Goal: Transaction & Acquisition: Obtain resource

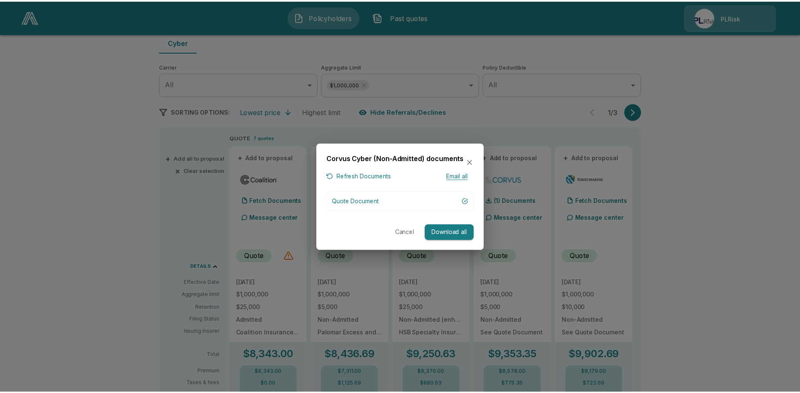
scroll to position [84, 0]
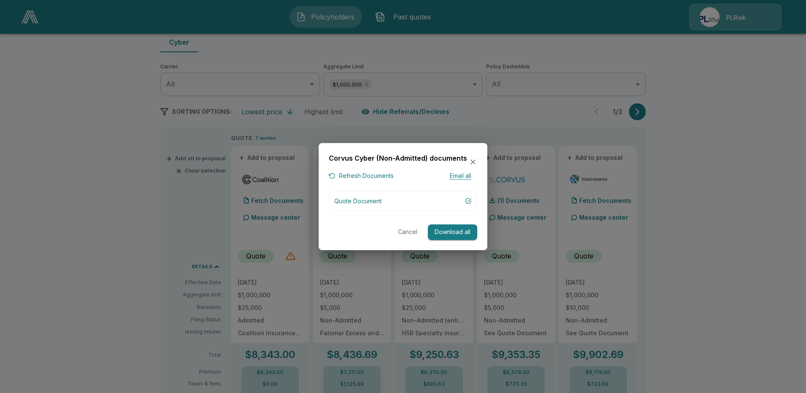
click at [473, 160] on icon "button" at bounding box center [473, 162] width 8 height 8
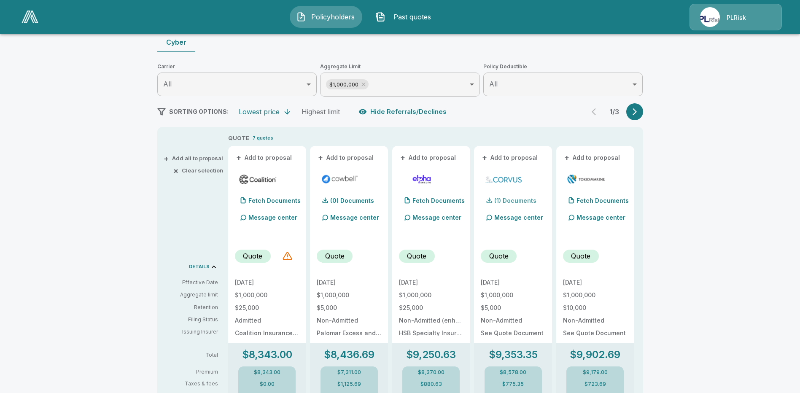
click at [511, 199] on p "(1) Documents" at bounding box center [515, 201] width 42 height 6
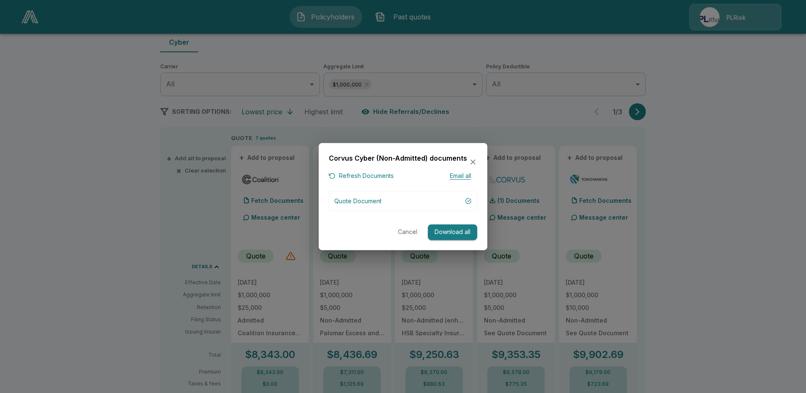
click at [471, 159] on icon "button" at bounding box center [473, 162] width 8 height 8
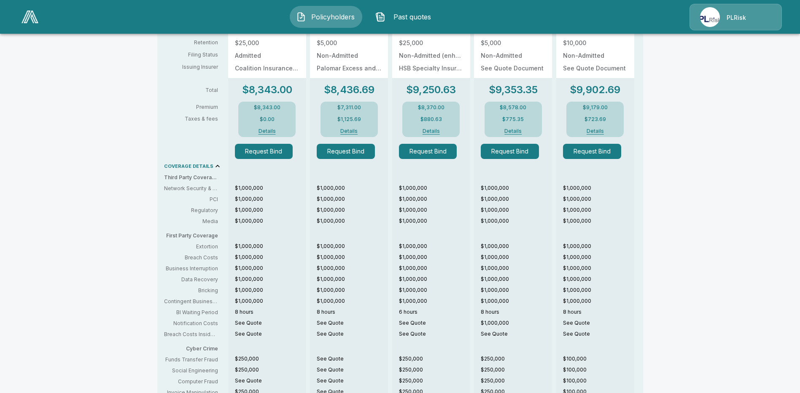
scroll to position [307, 0]
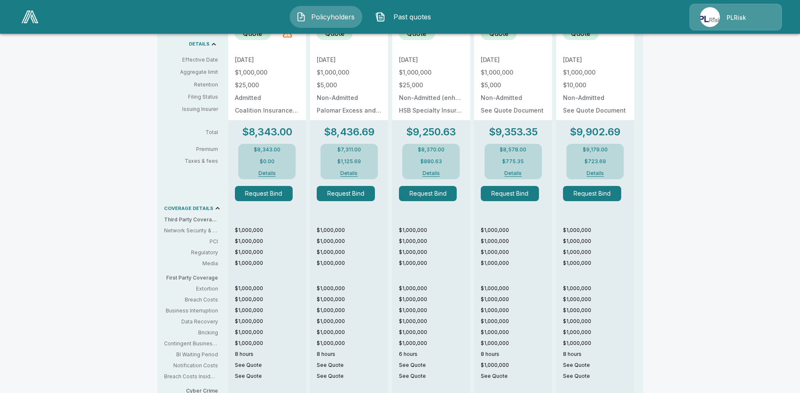
click at [517, 171] on button "Details" at bounding box center [513, 173] width 34 height 5
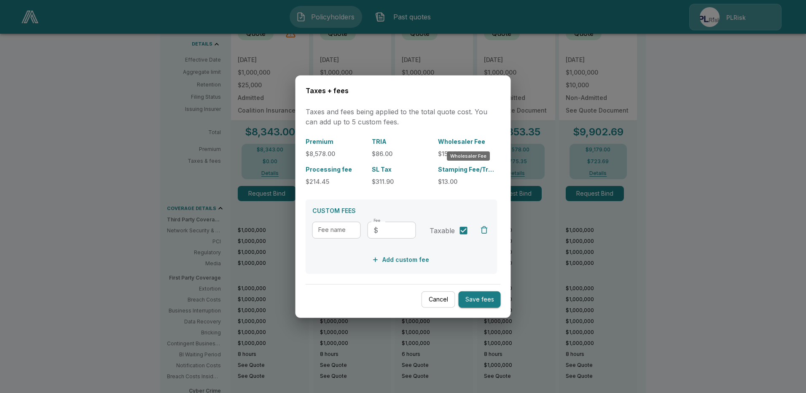
click at [460, 143] on p "Wholesaler Fee" at bounding box center [467, 141] width 59 height 9
click at [473, 141] on p "Wholesaler Fee" at bounding box center [467, 141] width 59 height 9
click at [427, 298] on button "Cancel" at bounding box center [439, 299] width 34 height 16
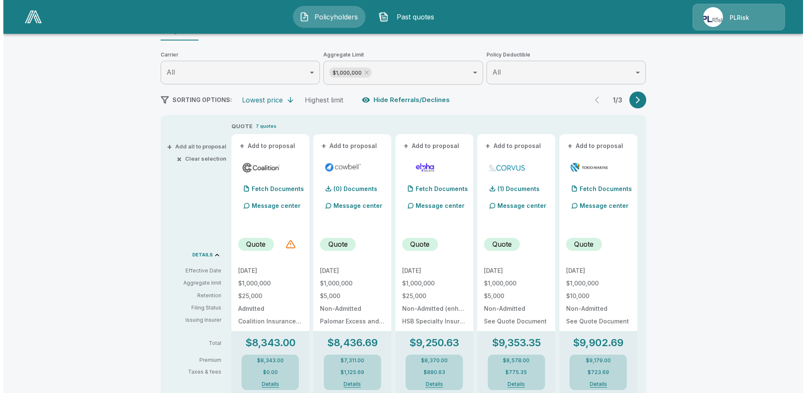
scroll to position [180, 0]
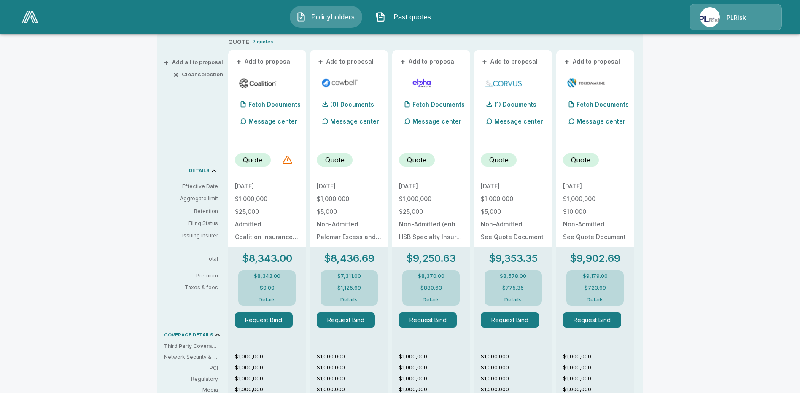
click at [510, 299] on button "Details" at bounding box center [513, 299] width 34 height 5
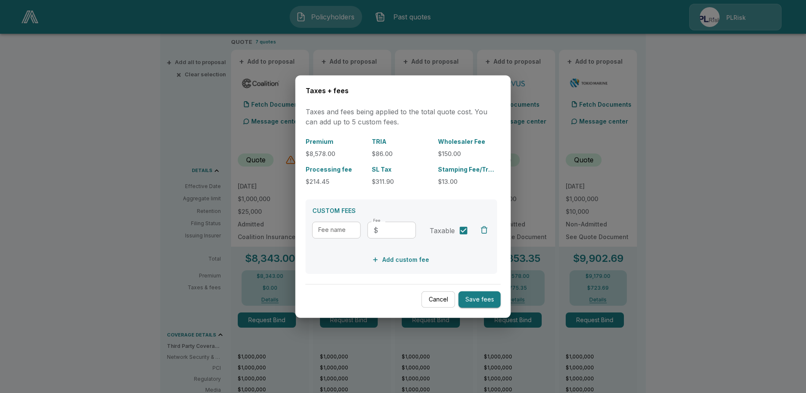
click at [402, 231] on input "Fee" at bounding box center [399, 229] width 35 height 17
type input "****"
click at [335, 231] on input "Fee name" at bounding box center [336, 229] width 48 height 17
type input "*"
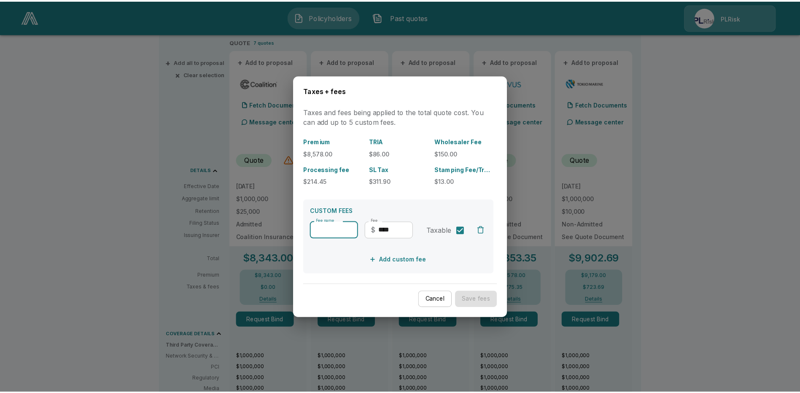
scroll to position [0, 0]
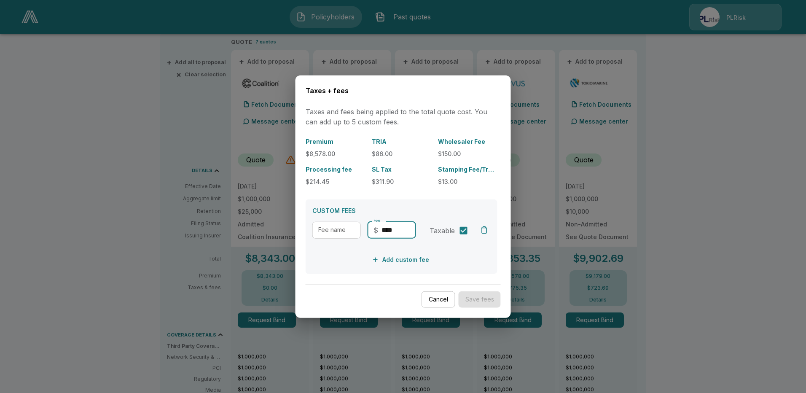
drag, startPoint x: 395, startPoint y: 230, endPoint x: 312, endPoint y: 230, distance: 83.9
click at [312, 230] on div "Fee name Fee name Fee ​ $ **** Fee" at bounding box center [364, 233] width 104 height 24
click at [321, 228] on input "Fee name" at bounding box center [336, 229] width 49 height 17
type input "**********"
click at [399, 235] on input "Fee" at bounding box center [399, 229] width 35 height 17
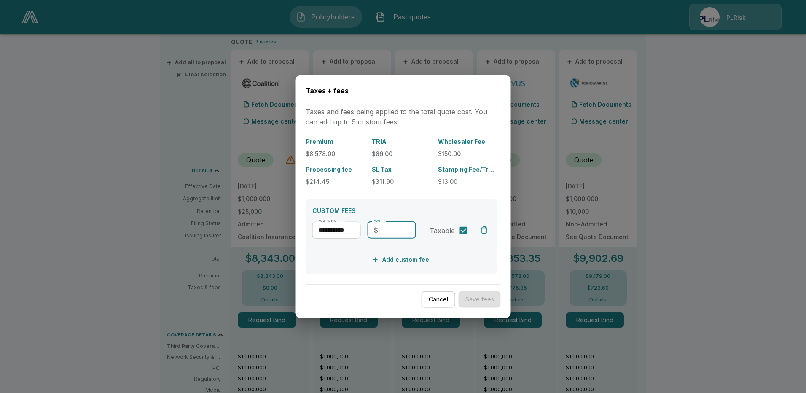
click at [392, 226] on input "Fee" at bounding box center [399, 229] width 35 height 17
type input "***"
click at [472, 294] on button "Save fees" at bounding box center [480, 299] width 42 height 16
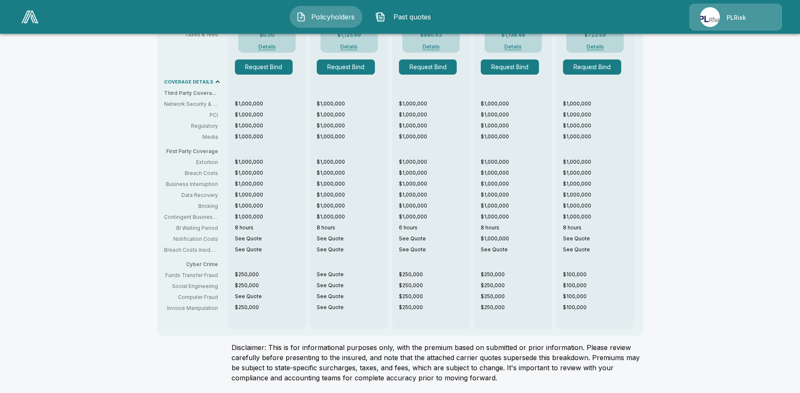
scroll to position [180, 0]
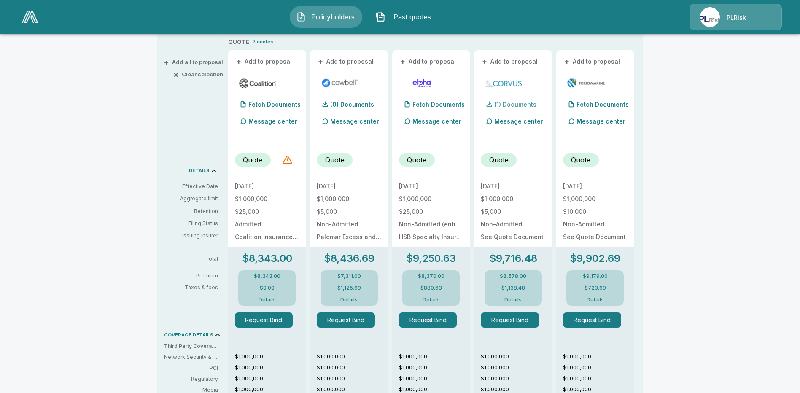
click at [526, 107] on p "(1) Documents" at bounding box center [515, 105] width 42 height 6
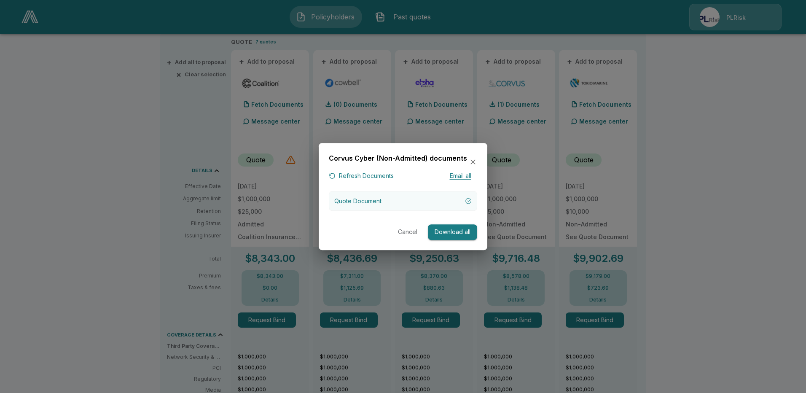
click at [470, 202] on div "button" at bounding box center [468, 201] width 7 height 7
click at [473, 161] on icon "button" at bounding box center [473, 162] width 8 height 8
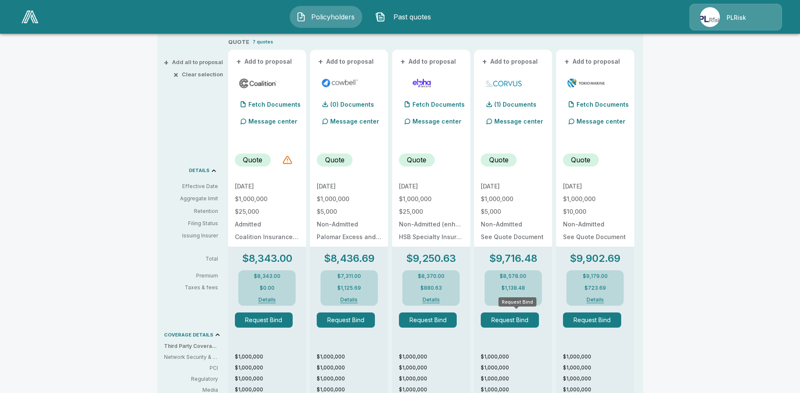
click at [512, 301] on div "Request Bind" at bounding box center [517, 301] width 38 height 9
click at [523, 298] on button "Details" at bounding box center [513, 299] width 34 height 5
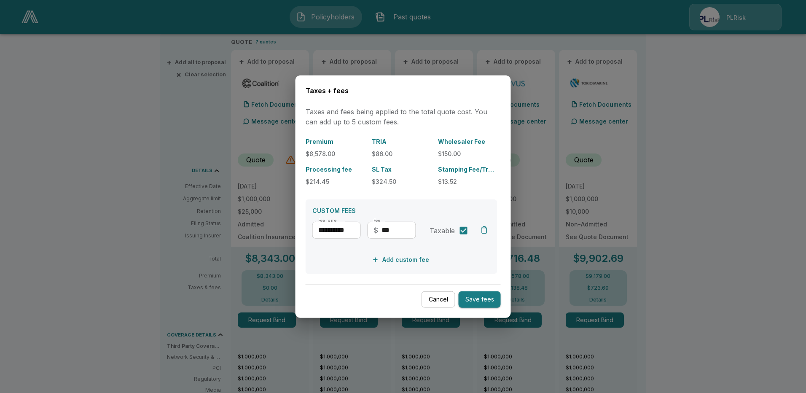
click at [478, 305] on button "Save fees" at bounding box center [480, 299] width 42 height 16
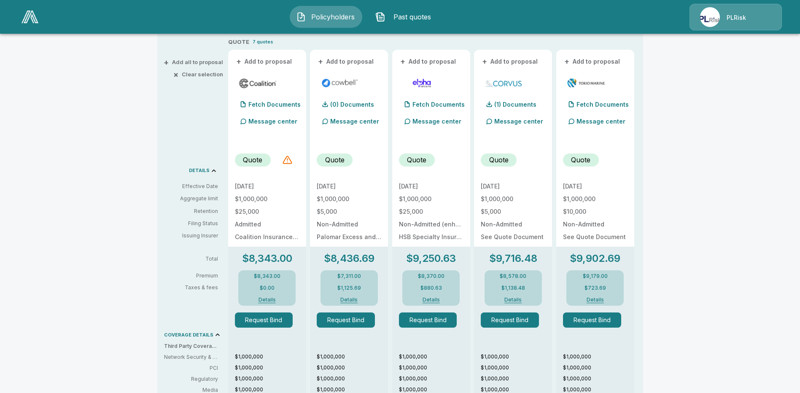
click at [518, 299] on button "Details" at bounding box center [513, 299] width 34 height 5
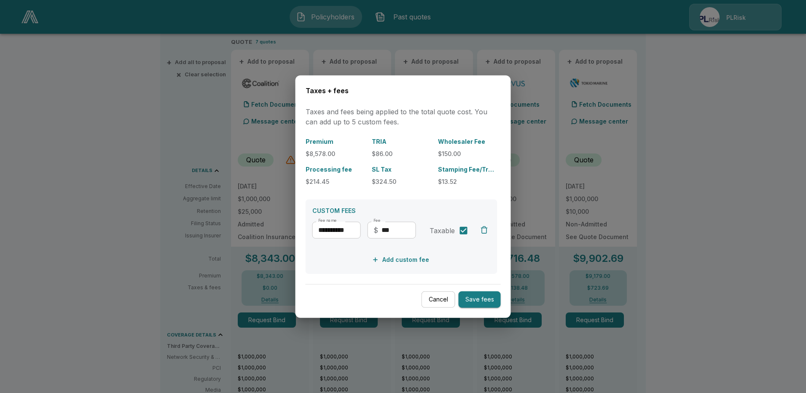
click at [466, 301] on button "Save fees" at bounding box center [480, 299] width 42 height 16
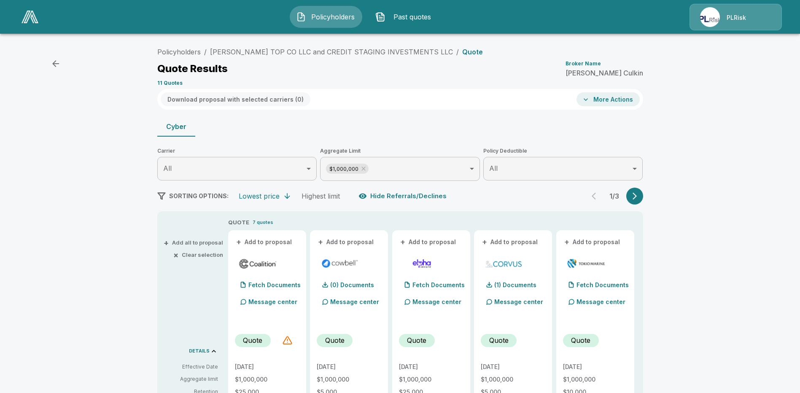
scroll to position [126, 0]
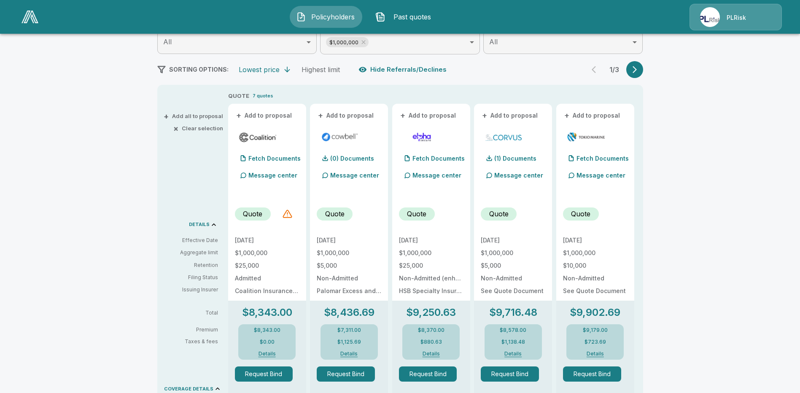
click at [505, 216] on p "Quote" at bounding box center [498, 214] width 19 height 10
click at [523, 161] on p "(1) Documents" at bounding box center [515, 159] width 42 height 6
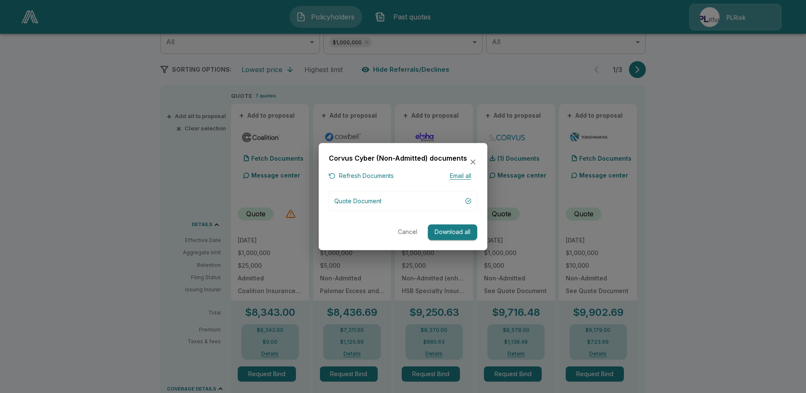
click at [460, 231] on button "Download all" at bounding box center [452, 232] width 49 height 16
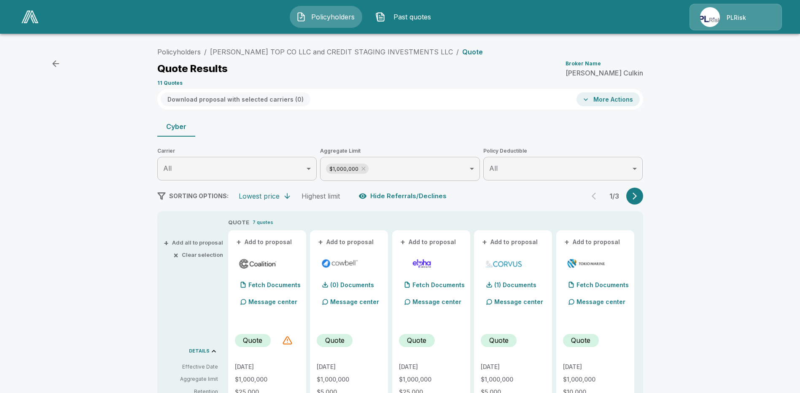
scroll to position [42, 0]
